Goal: Task Accomplishment & Management: Use online tool/utility

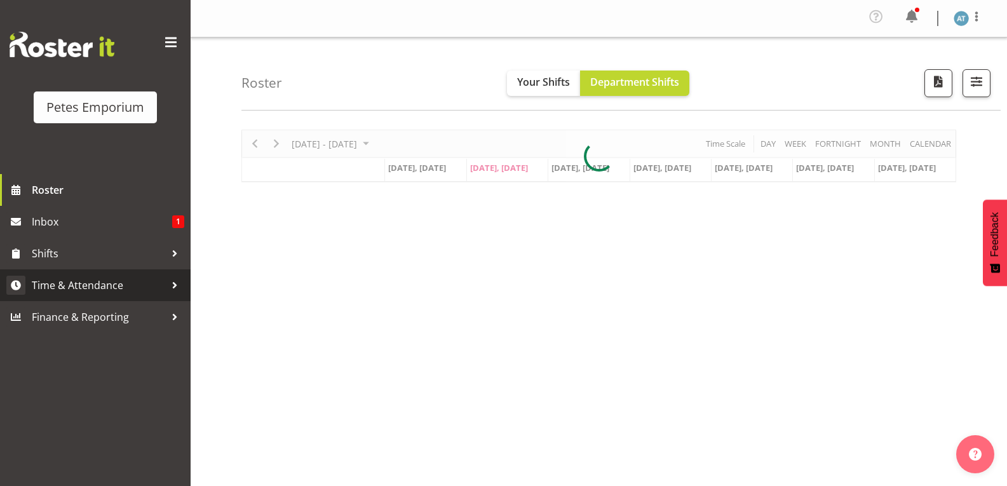
click at [67, 292] on span "Time & Attendance" at bounding box center [98, 285] width 133 height 19
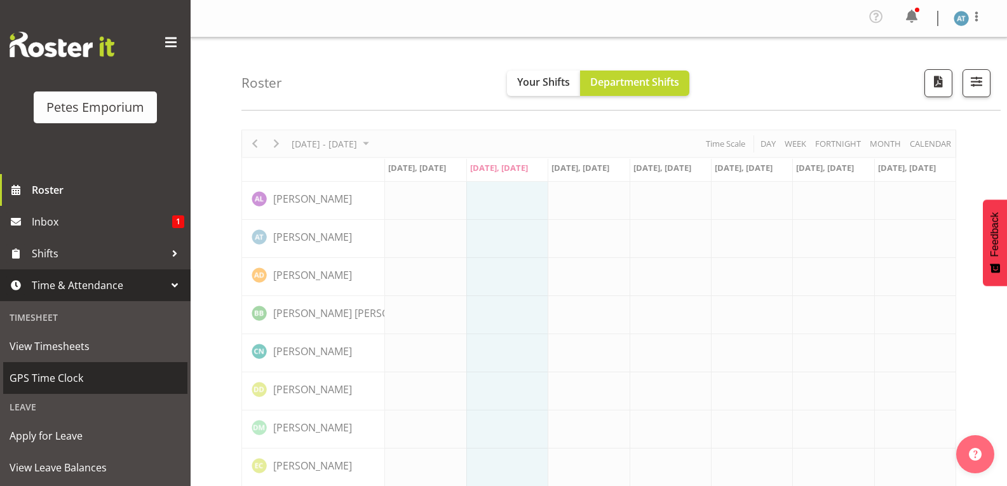
click at [59, 383] on span "GPS Time Clock" at bounding box center [95, 377] width 171 height 19
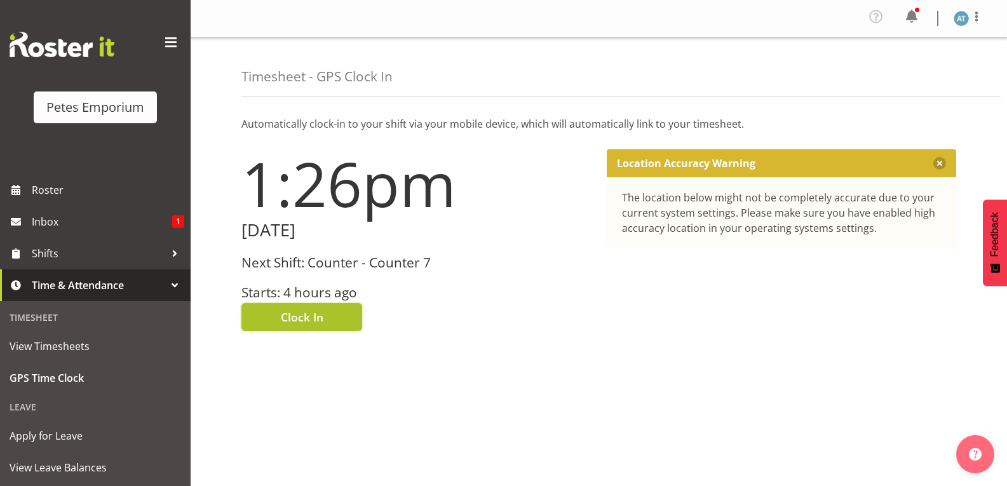
click at [290, 314] on span "Clock In" at bounding box center [302, 317] width 43 height 17
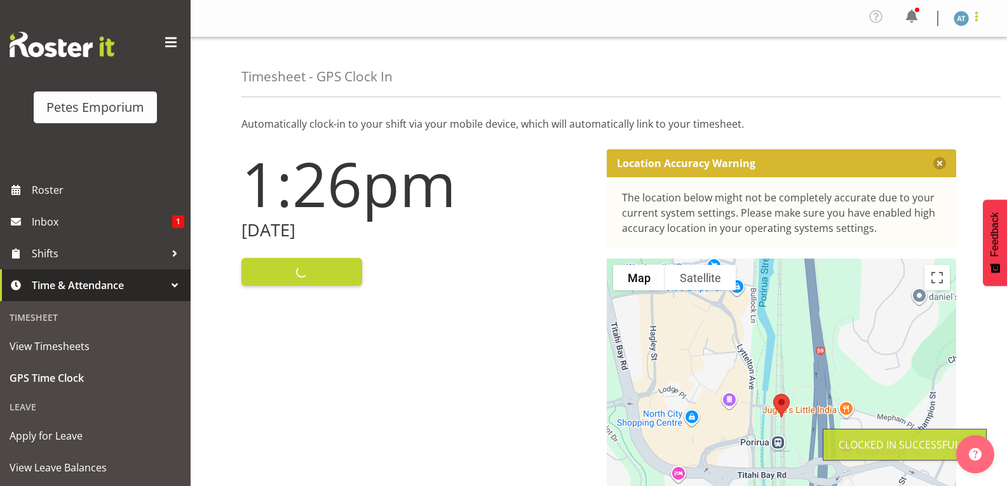
click at [981, 17] on span at bounding box center [976, 16] width 15 height 15
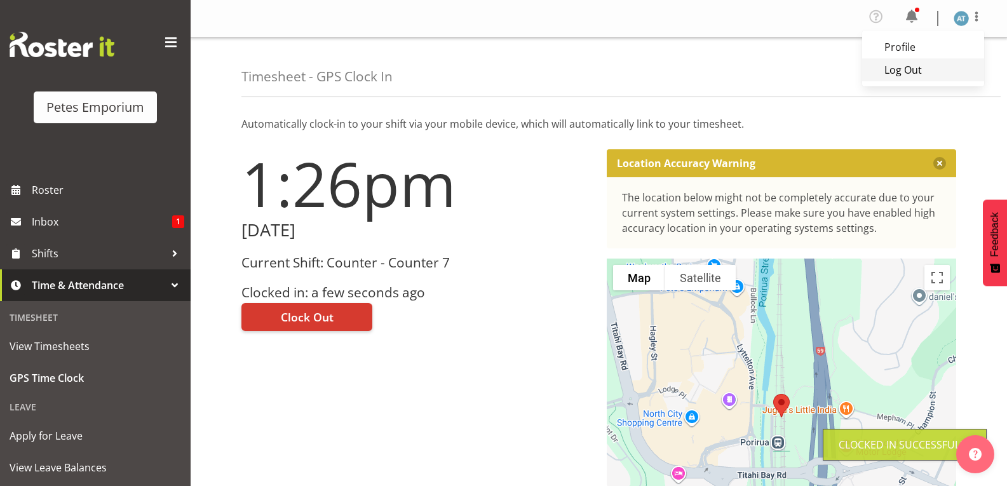
click at [916, 65] on link "Log Out" at bounding box center [923, 69] width 122 height 23
